Goal: Navigation & Orientation: Find specific page/section

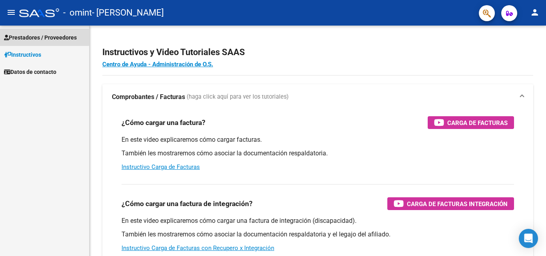
click at [33, 36] on span "Prestadores / Proveedores" at bounding box center [40, 37] width 73 height 9
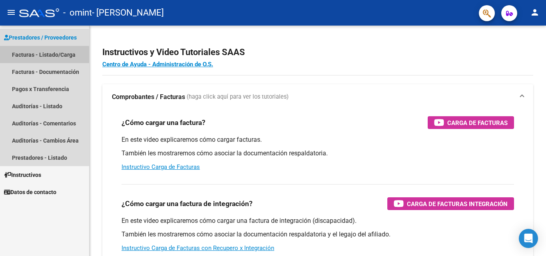
click at [39, 56] on link "Facturas - Listado/Carga" at bounding box center [44, 54] width 89 height 17
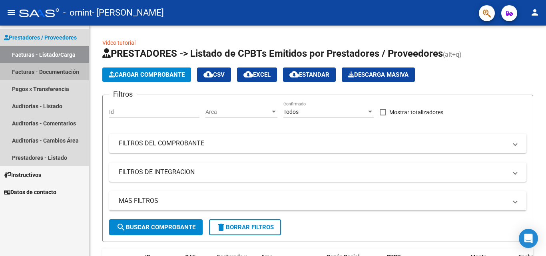
click at [43, 73] on link "Facturas - Documentación" at bounding box center [44, 71] width 89 height 17
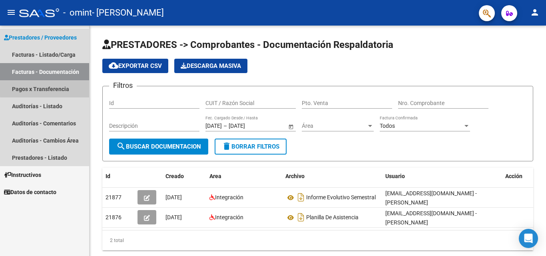
click at [48, 88] on link "Pagos x Transferencia" at bounding box center [44, 88] width 89 height 17
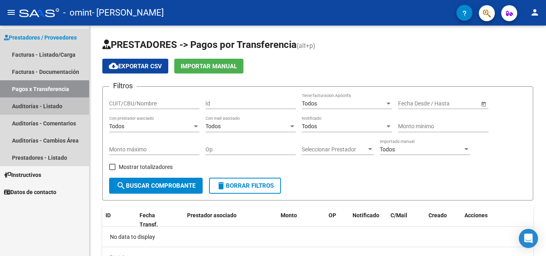
click at [49, 107] on link "Auditorías - Listado" at bounding box center [44, 106] width 89 height 17
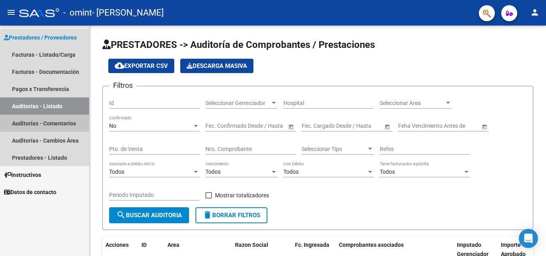
click at [53, 122] on link "Auditorías - Comentarios" at bounding box center [44, 123] width 89 height 17
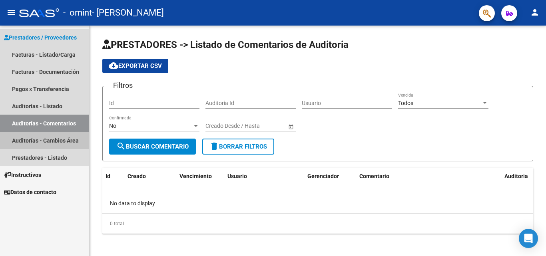
click at [54, 135] on link "Auditorías - Cambios Área" at bounding box center [44, 140] width 89 height 17
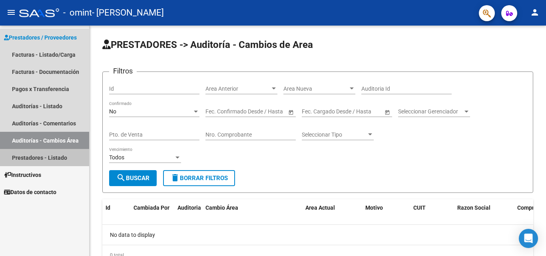
click at [54, 164] on link "Prestadores - Listado" at bounding box center [44, 157] width 89 height 17
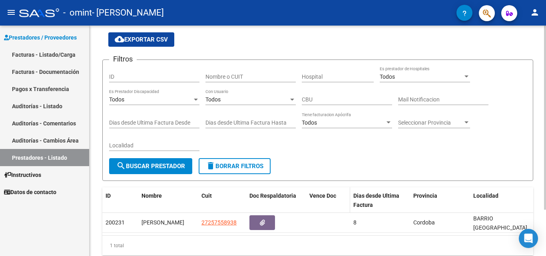
scroll to position [40, 0]
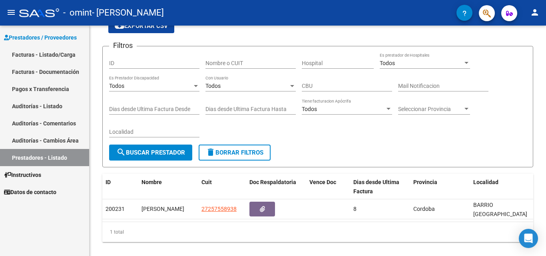
click at [38, 91] on link "Pagos x Transferencia" at bounding box center [44, 88] width 89 height 17
